Goal: Information Seeking & Learning: Learn about a topic

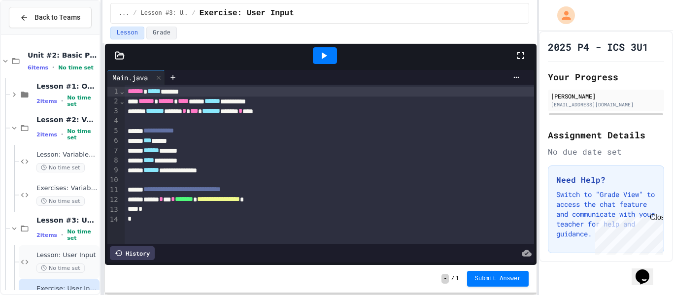
click at [86, 254] on span "Lesson: User Input" at bounding box center [66, 255] width 61 height 8
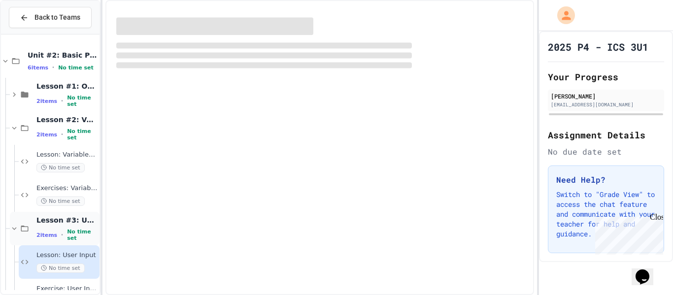
click at [72, 230] on div "Lesson #3: User Input 2 items • No time set" at bounding box center [66, 229] width 61 height 26
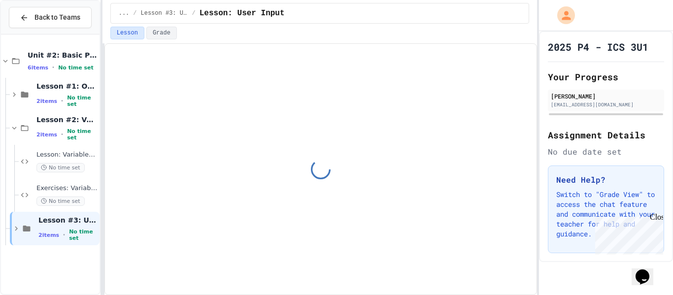
click at [87, 225] on span "Lesson #3: User Input" at bounding box center [67, 220] width 59 height 9
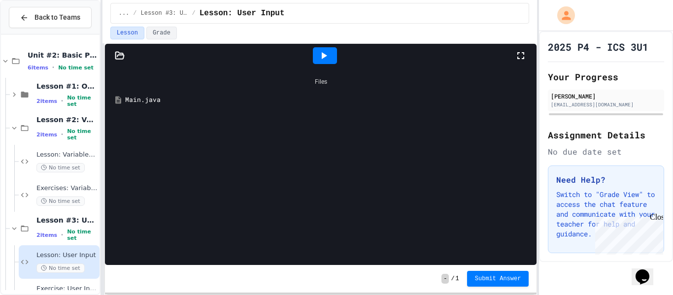
click at [141, 93] on div "Main.java" at bounding box center [321, 100] width 422 height 18
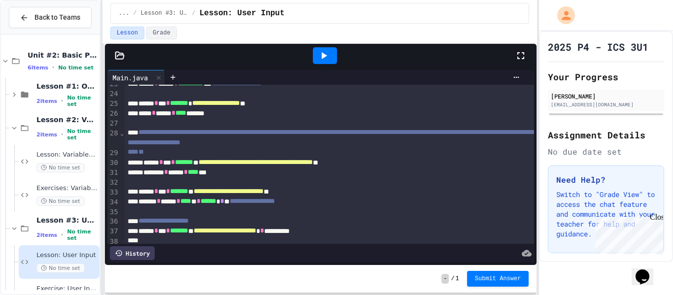
scroll to position [28, 0]
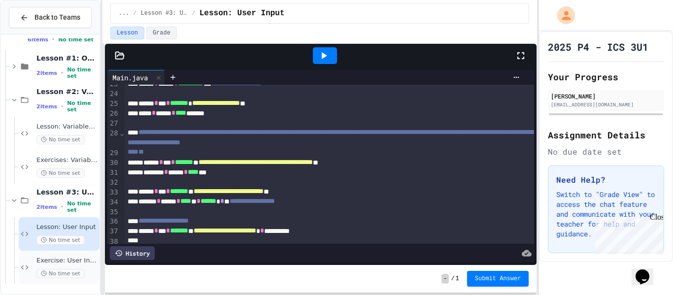
click at [79, 257] on span "Exercise: User Input" at bounding box center [66, 261] width 61 height 8
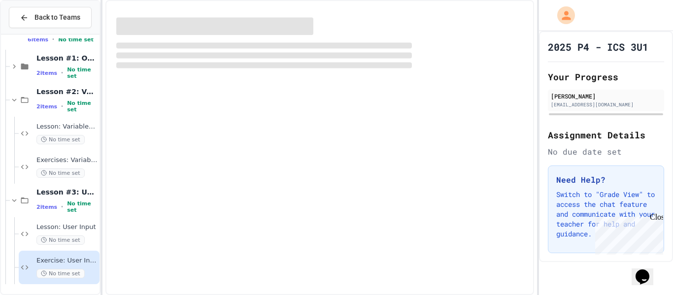
scroll to position [16, 0]
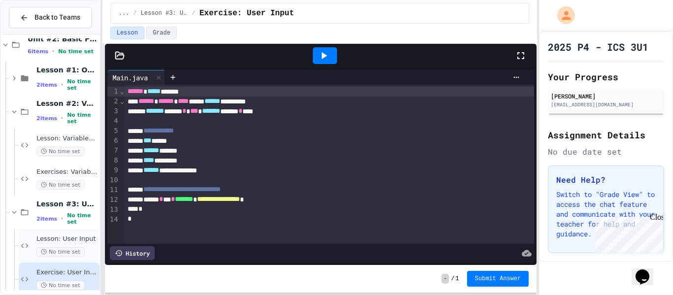
click at [62, 242] on span "Lesson: User Input" at bounding box center [66, 239] width 61 height 8
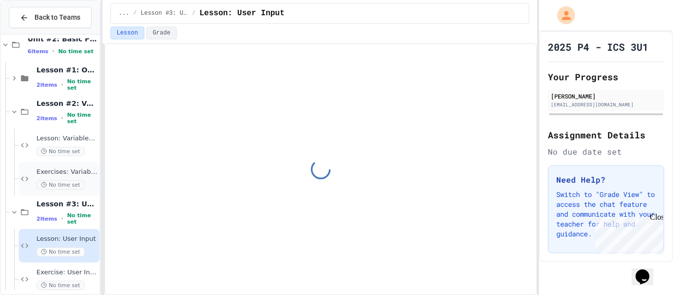
click at [85, 178] on div "Exercises: Variables & Data Types No time set" at bounding box center [66, 179] width 61 height 22
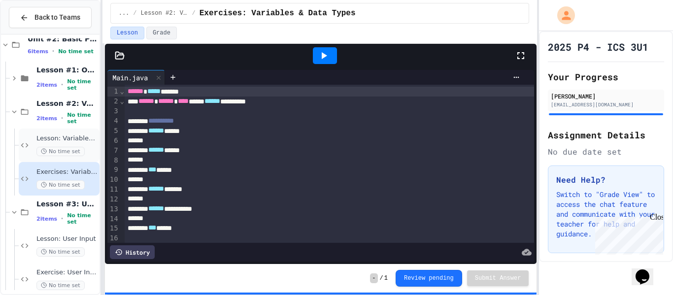
click at [54, 141] on span "Lesson: Variables & Data Types" at bounding box center [66, 139] width 61 height 8
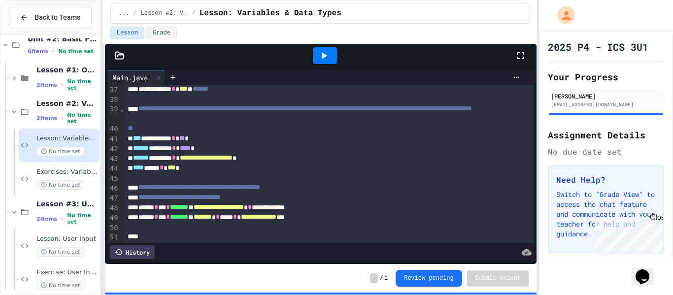
scroll to position [396, 0]
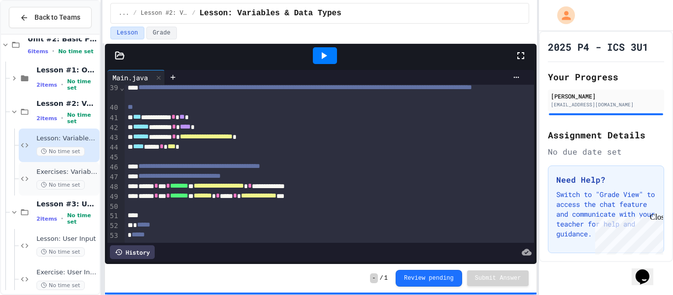
click at [83, 180] on div "No time set" at bounding box center [66, 184] width 61 height 9
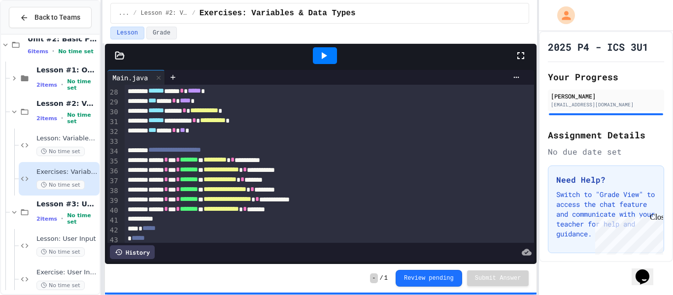
scroll to position [269, 0]
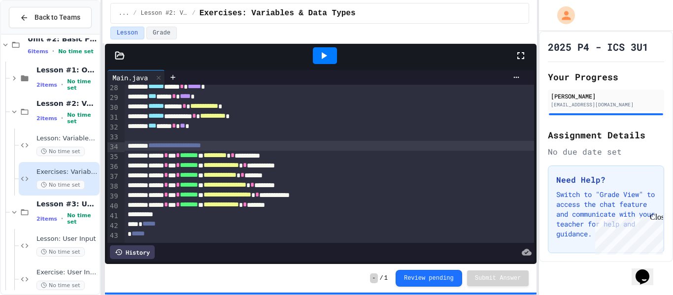
click at [275, 143] on div "**********" at bounding box center [330, 146] width 411 height 10
